Goal: Find specific page/section: Find specific page/section

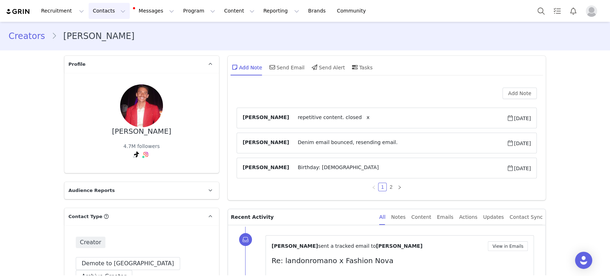
click at [105, 13] on button "Contacts Contacts" at bounding box center [109, 11] width 41 height 16
click at [103, 34] on p "Creators" at bounding box center [98, 32] width 21 height 8
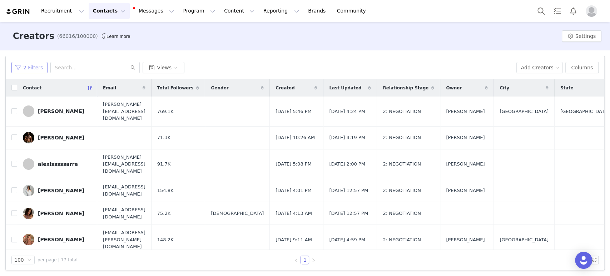
click at [31, 73] on button "2 Filters" at bounding box center [29, 67] width 36 height 11
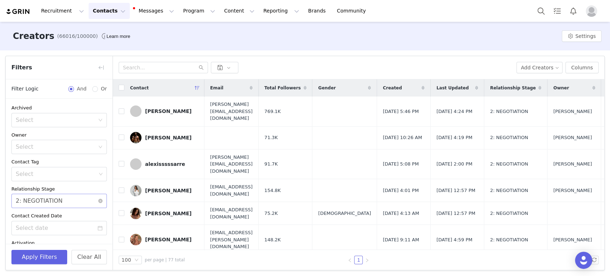
click at [71, 196] on div "Select 2: NEGOTIATION" at bounding box center [57, 201] width 82 height 14
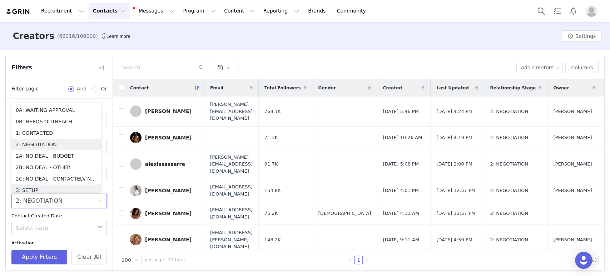
scroll to position [1, 0]
click at [42, 130] on li "1: CONTACTED" at bounding box center [55, 131] width 89 height 11
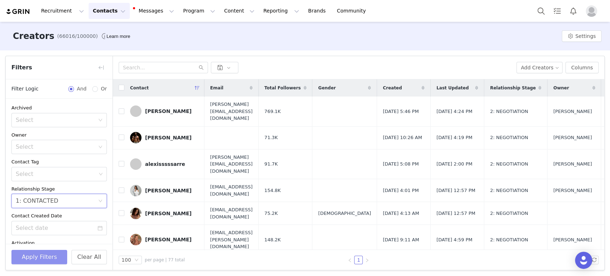
click at [40, 257] on button "Apply Filters" at bounding box center [39, 257] width 56 height 14
